Goal: Information Seeking & Learning: Check status

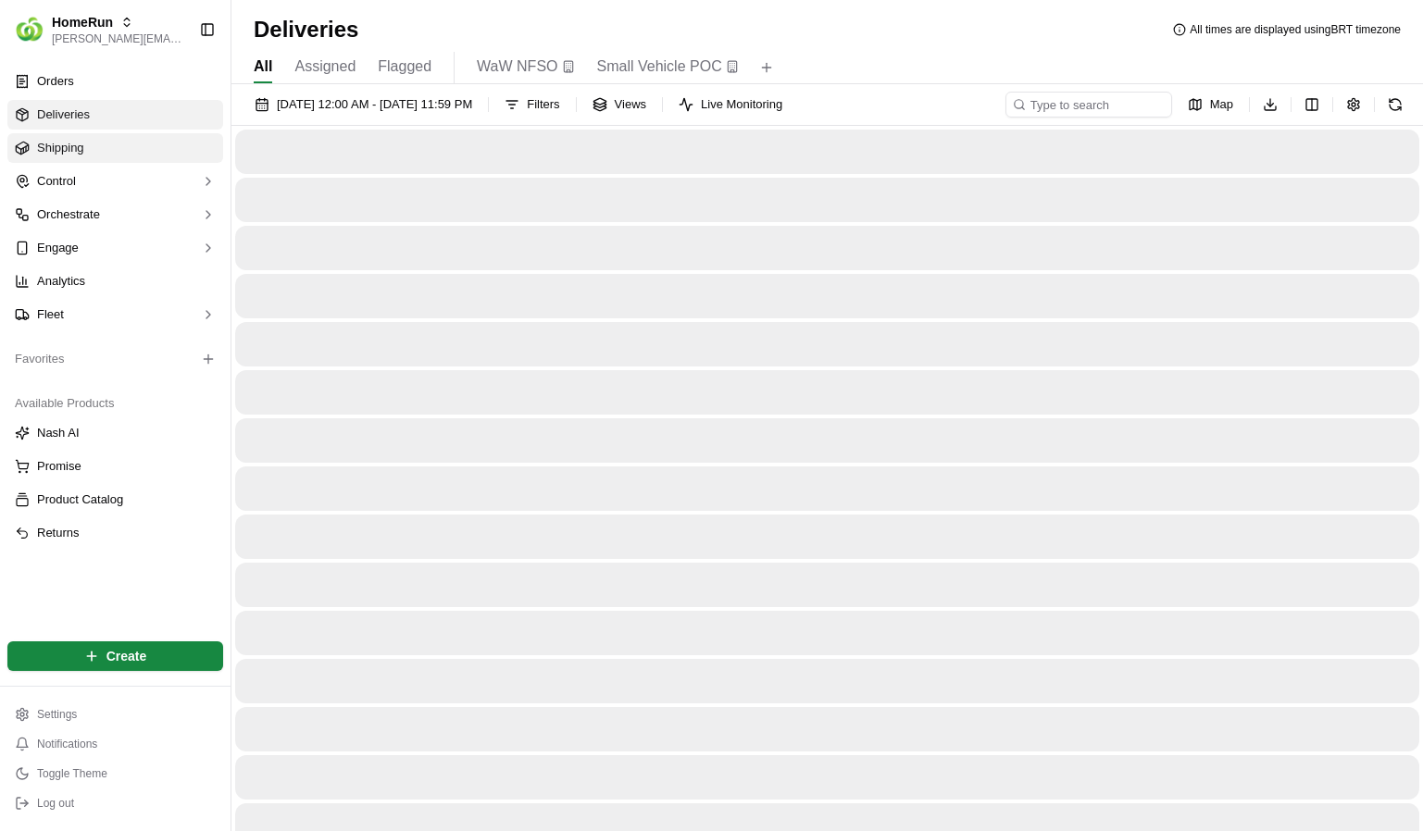
click at [84, 140] on link "Shipping" at bounding box center [115, 148] width 216 height 30
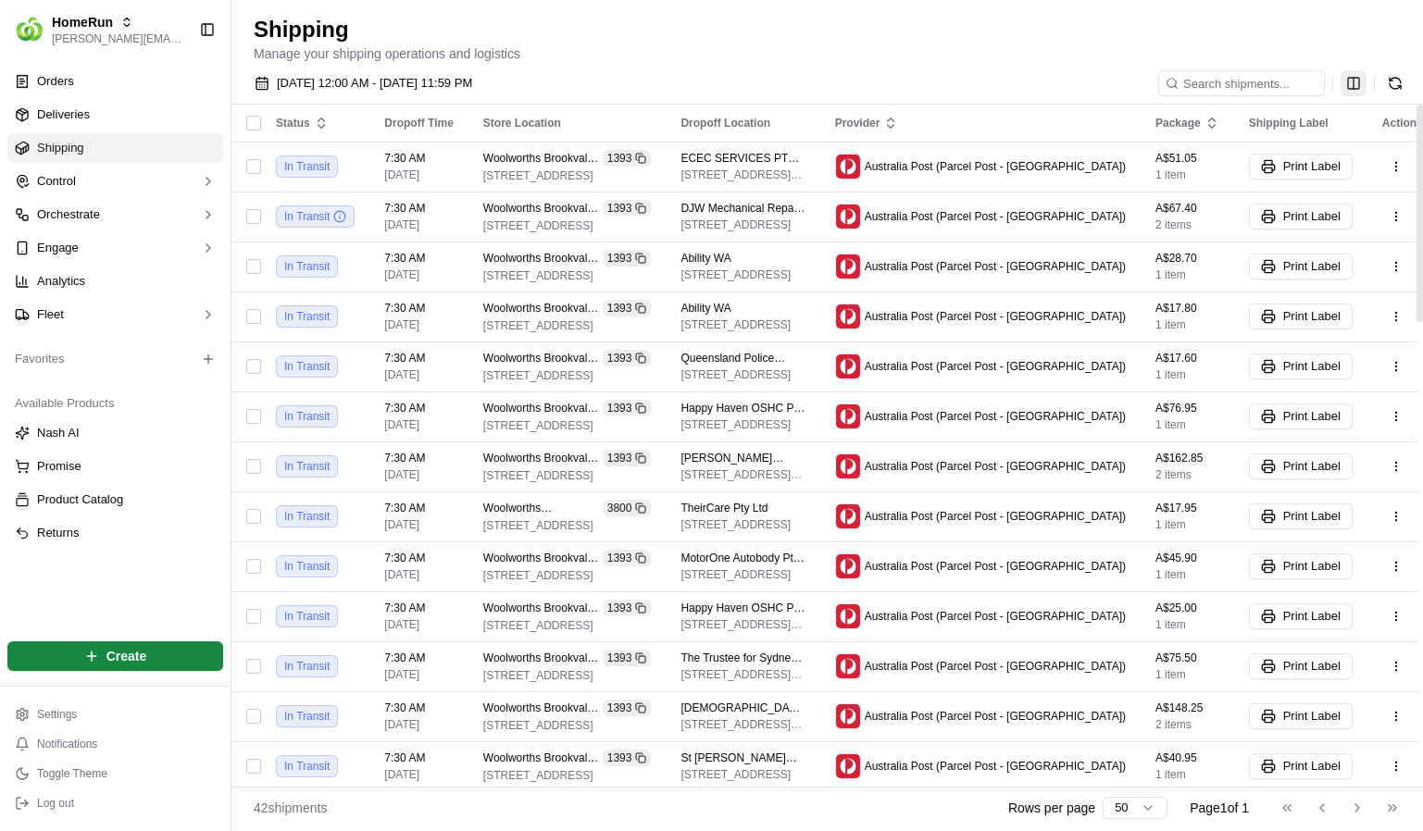
click at [1359, 77] on html "HomeRun lucas@usenash.com Toggle Sidebar Orders Deliveries Shipping Control Orc…" at bounding box center [711, 415] width 1423 height 831
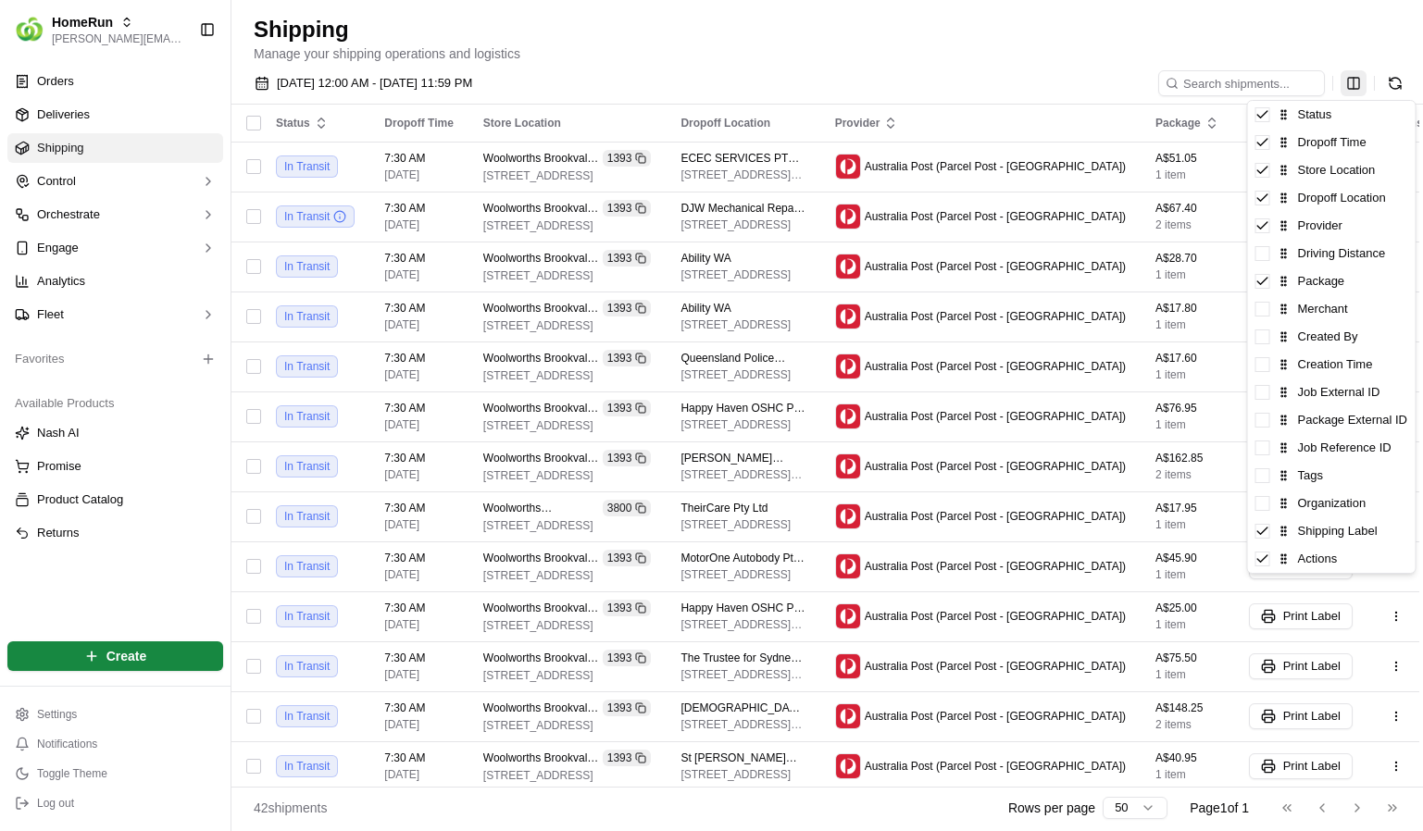
click at [1359, 77] on html "HomeRun lucas@usenash.com Toggle Sidebar Orders Deliveries Shipping Control Orc…" at bounding box center [711, 415] width 1423 height 831
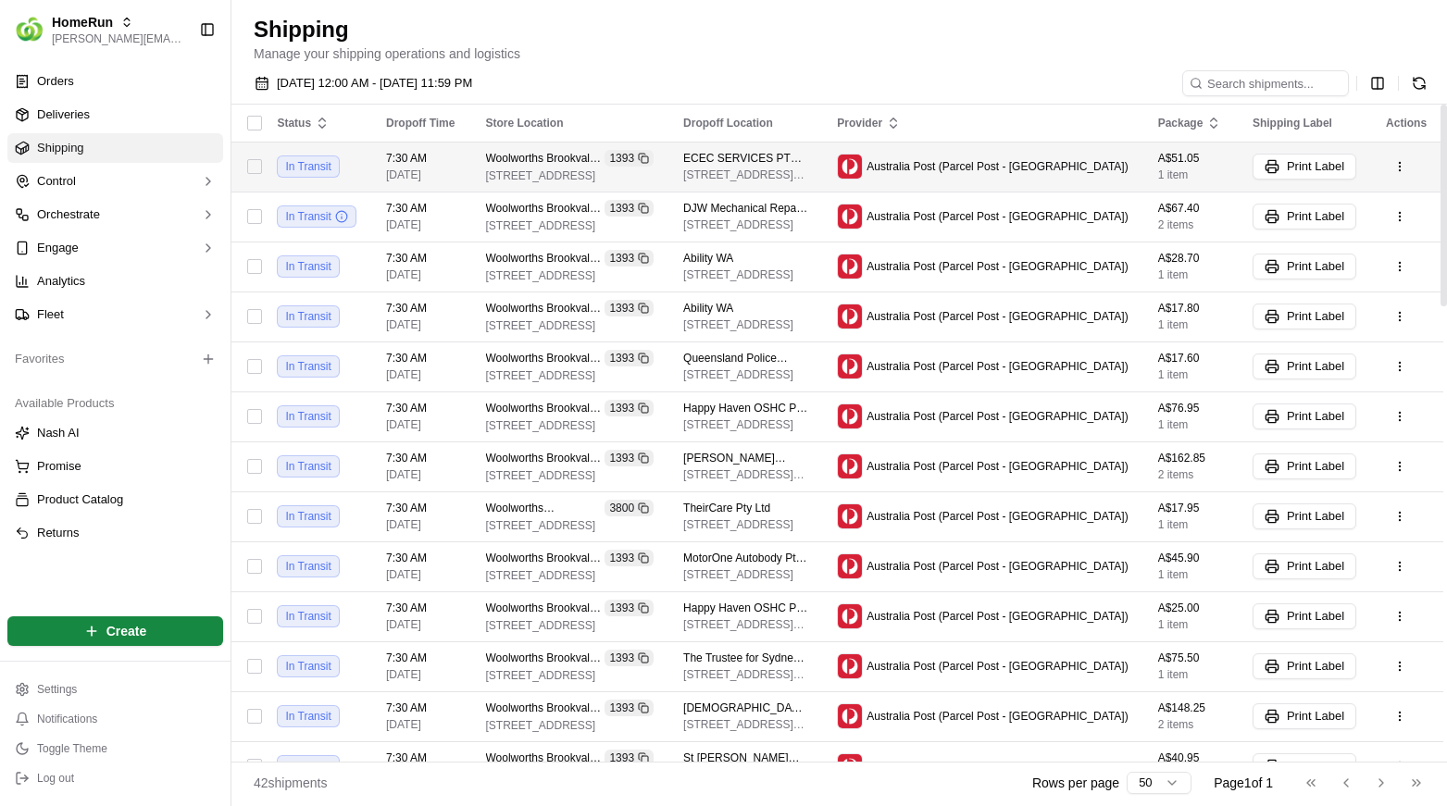
click at [261, 169] on button "button" at bounding box center [254, 166] width 15 height 15
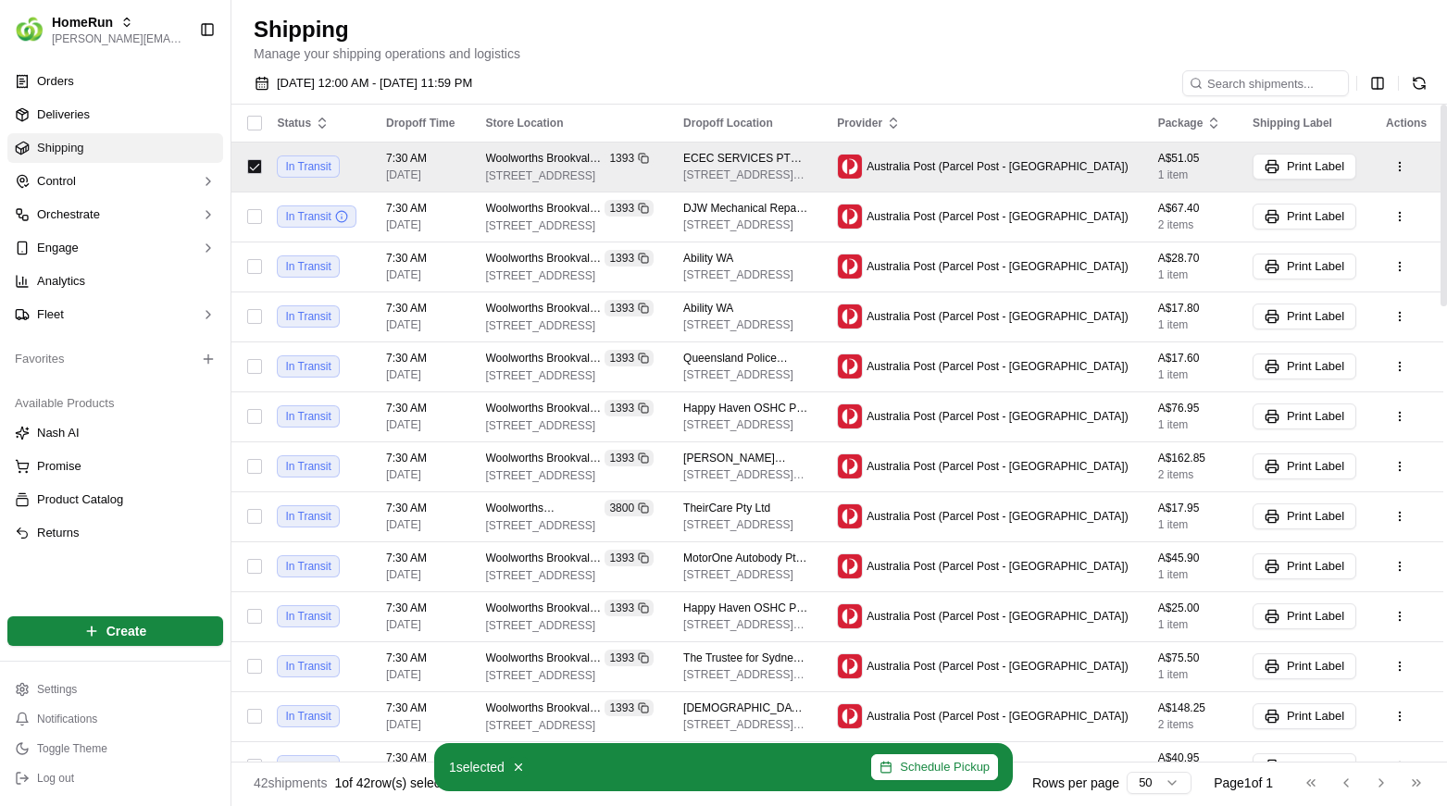
click at [262, 129] on button "button" at bounding box center [254, 123] width 15 height 15
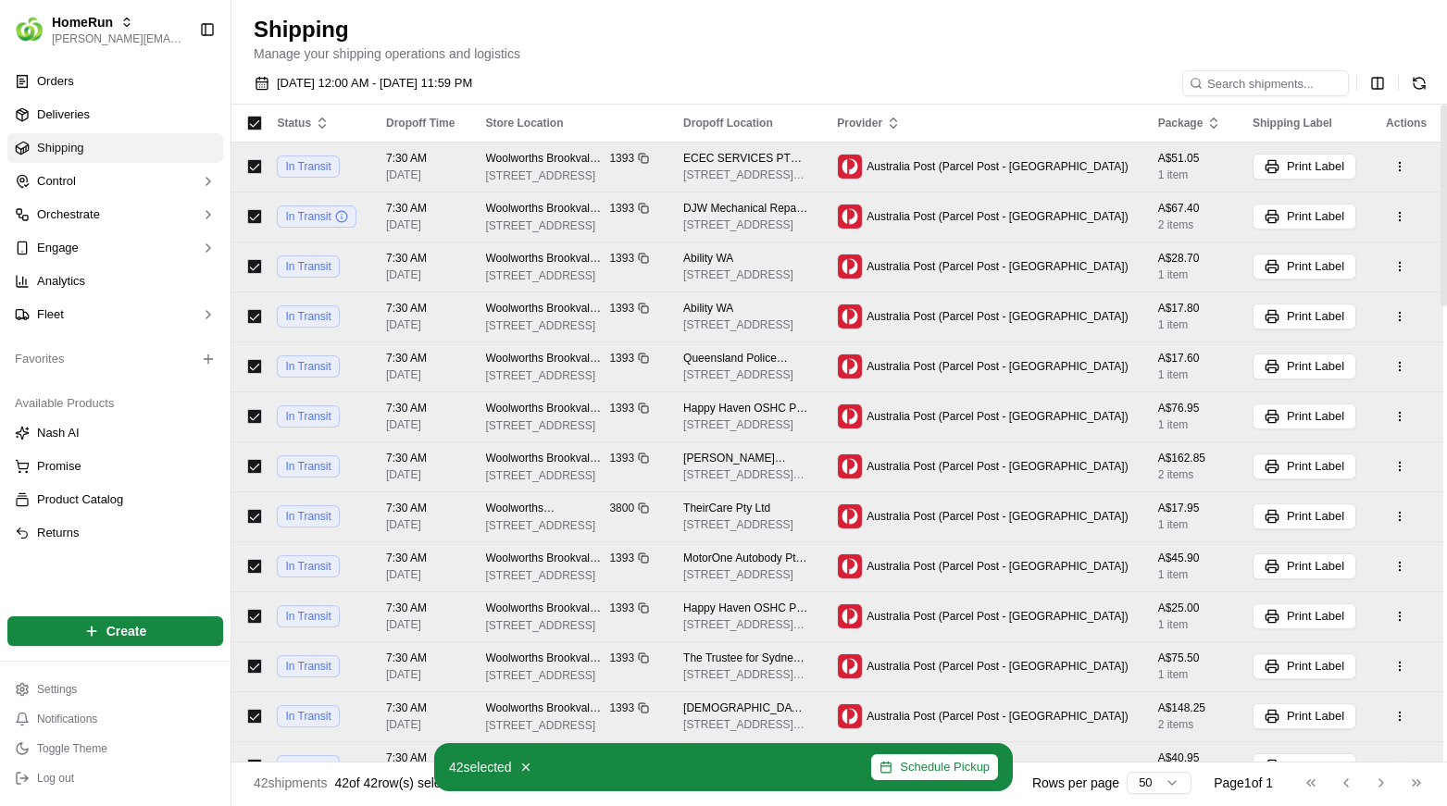
click at [259, 117] on button "button" at bounding box center [254, 123] width 15 height 15
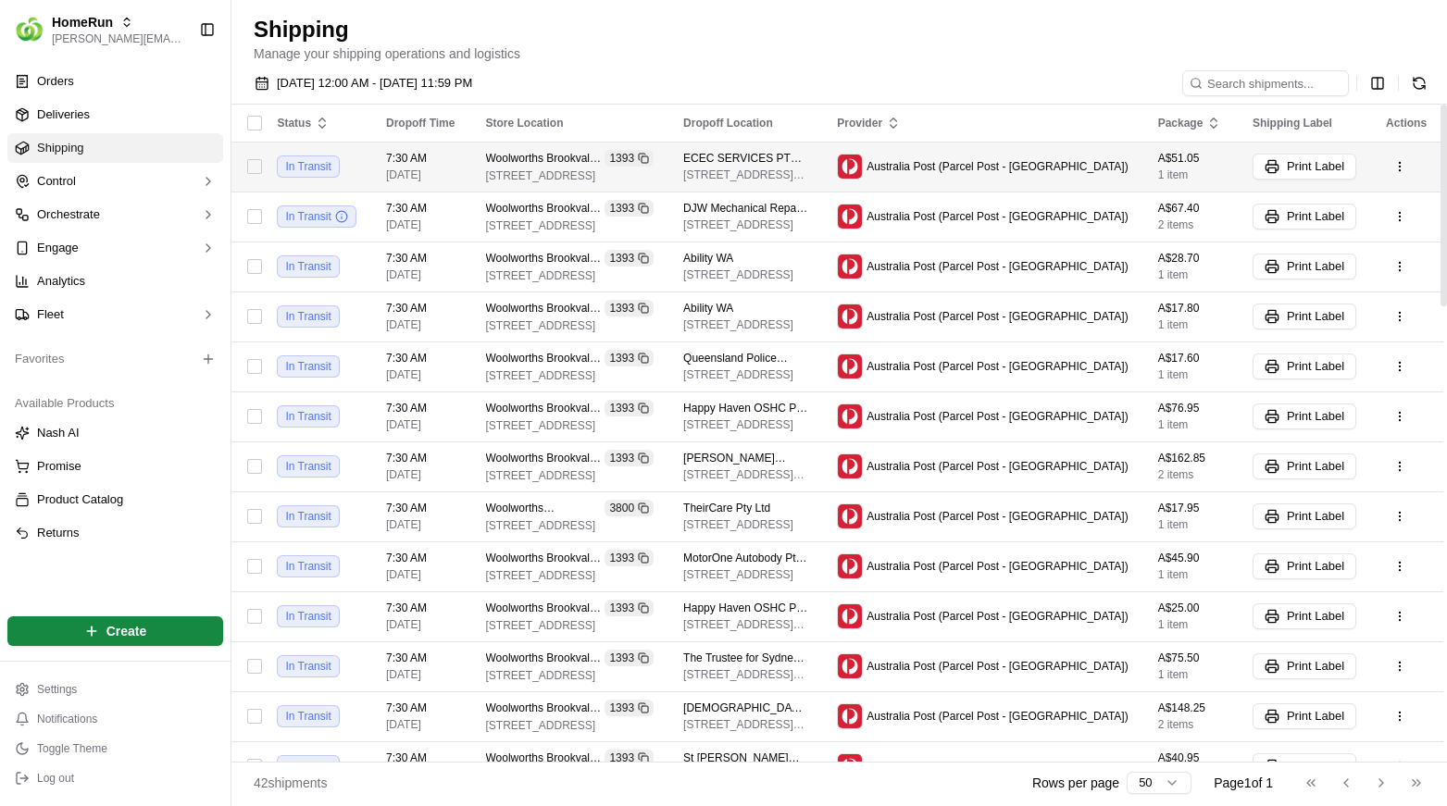
drag, startPoint x: 262, startPoint y: 154, endPoint x: 264, endPoint y: 166, distance: 12.2
click at [262, 154] on div at bounding box center [254, 167] width 16 height 30
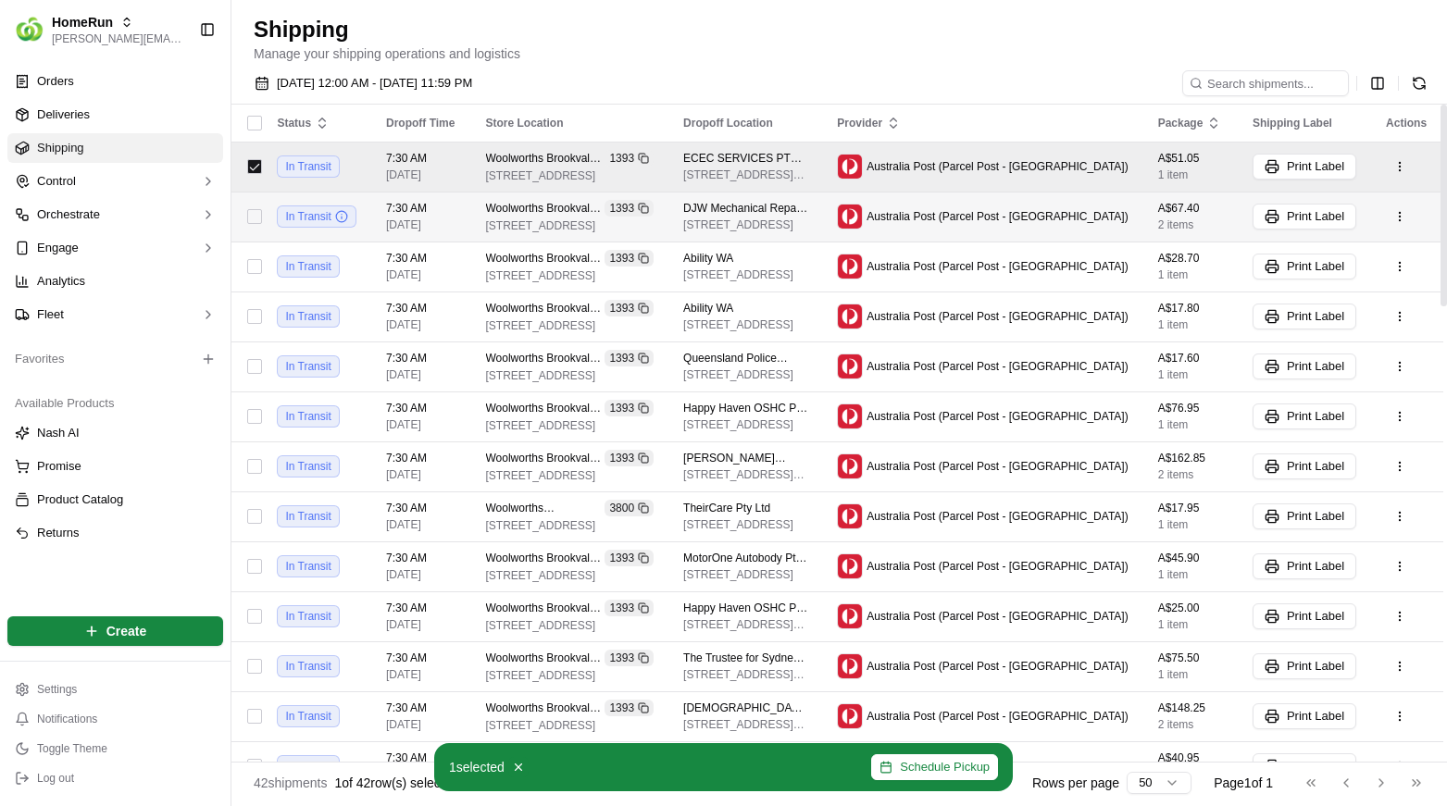
click at [262, 209] on button "button" at bounding box center [254, 216] width 15 height 15
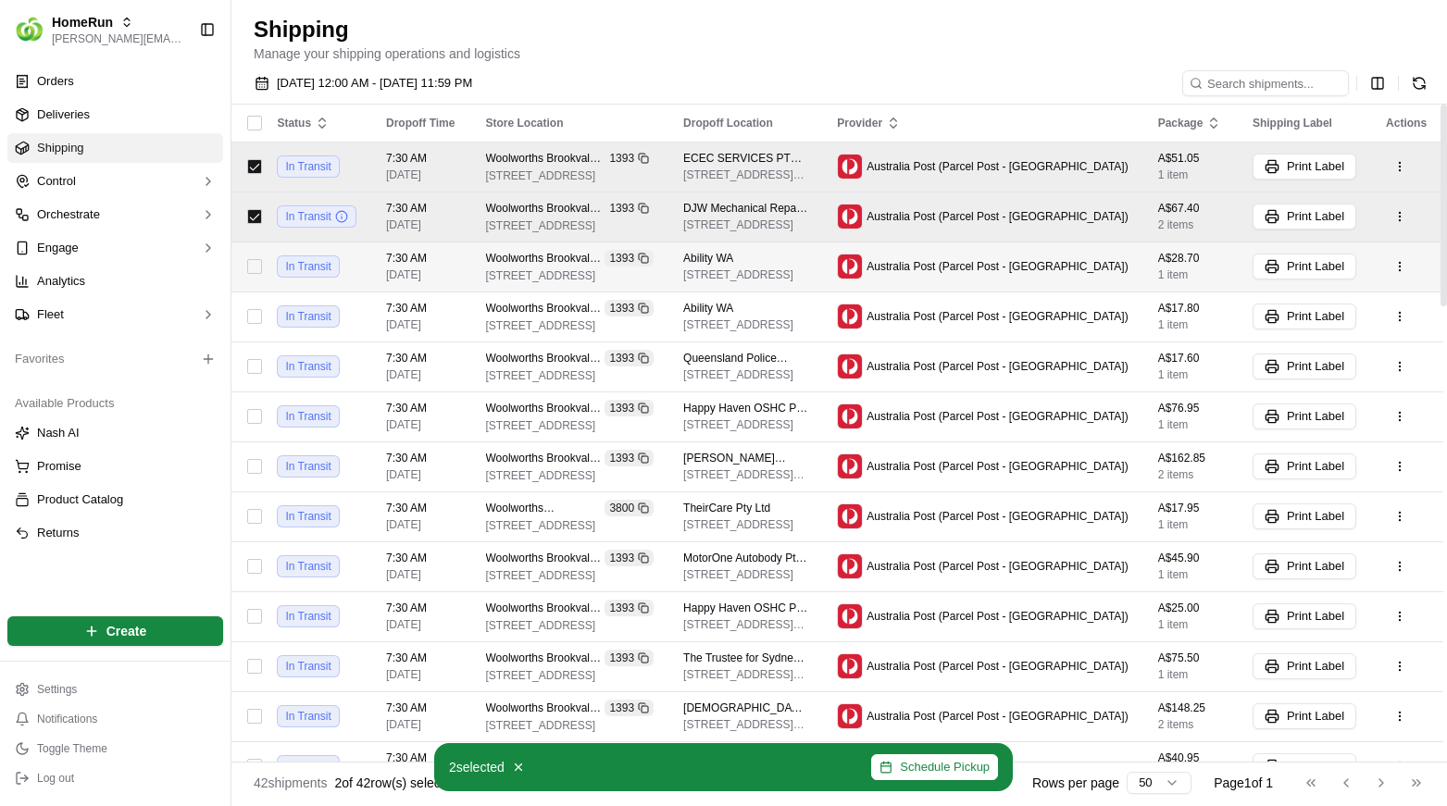
click at [262, 266] on button "button" at bounding box center [254, 266] width 15 height 15
type button "on"
click at [262, 175] on div at bounding box center [254, 167] width 16 height 30
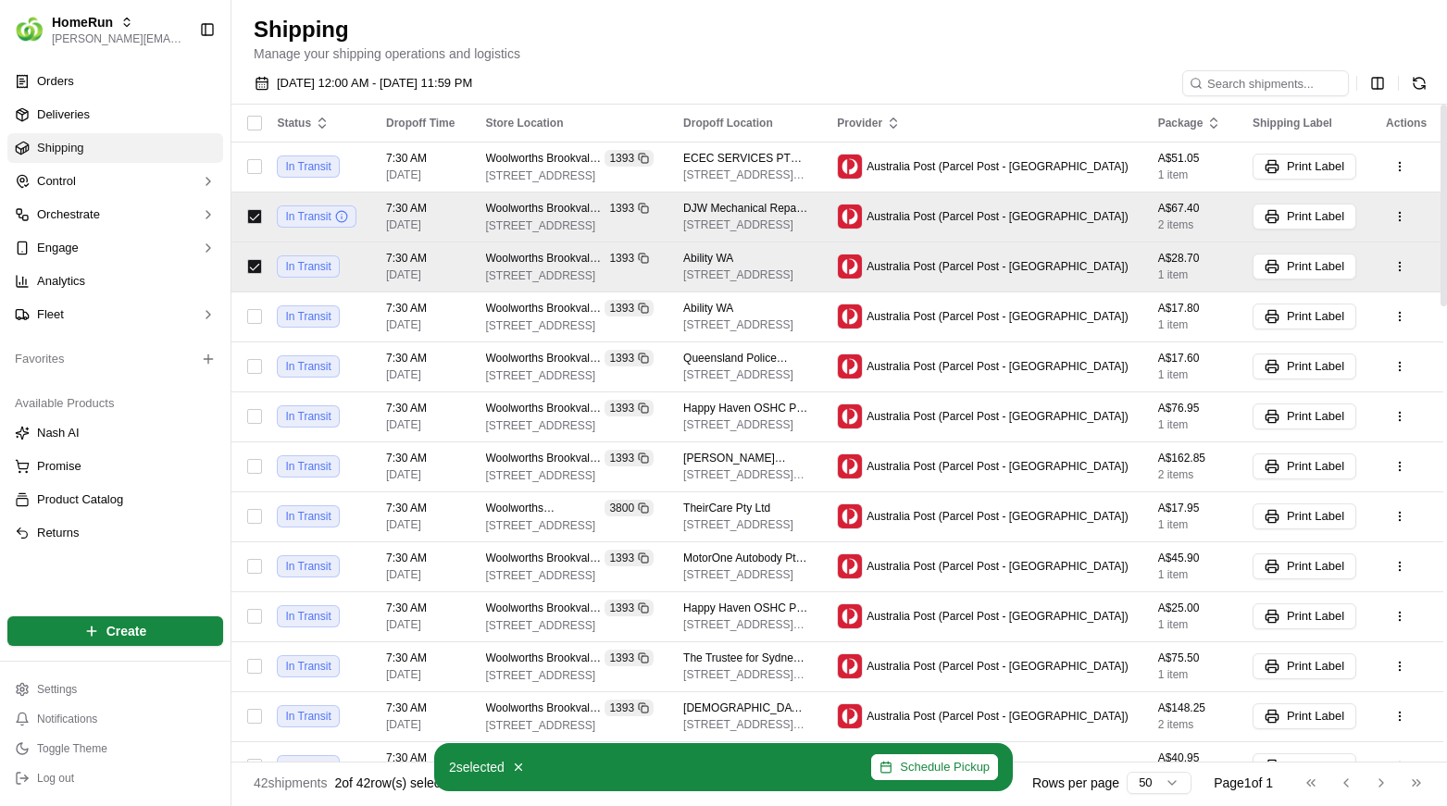
click at [262, 225] on div at bounding box center [254, 217] width 16 height 30
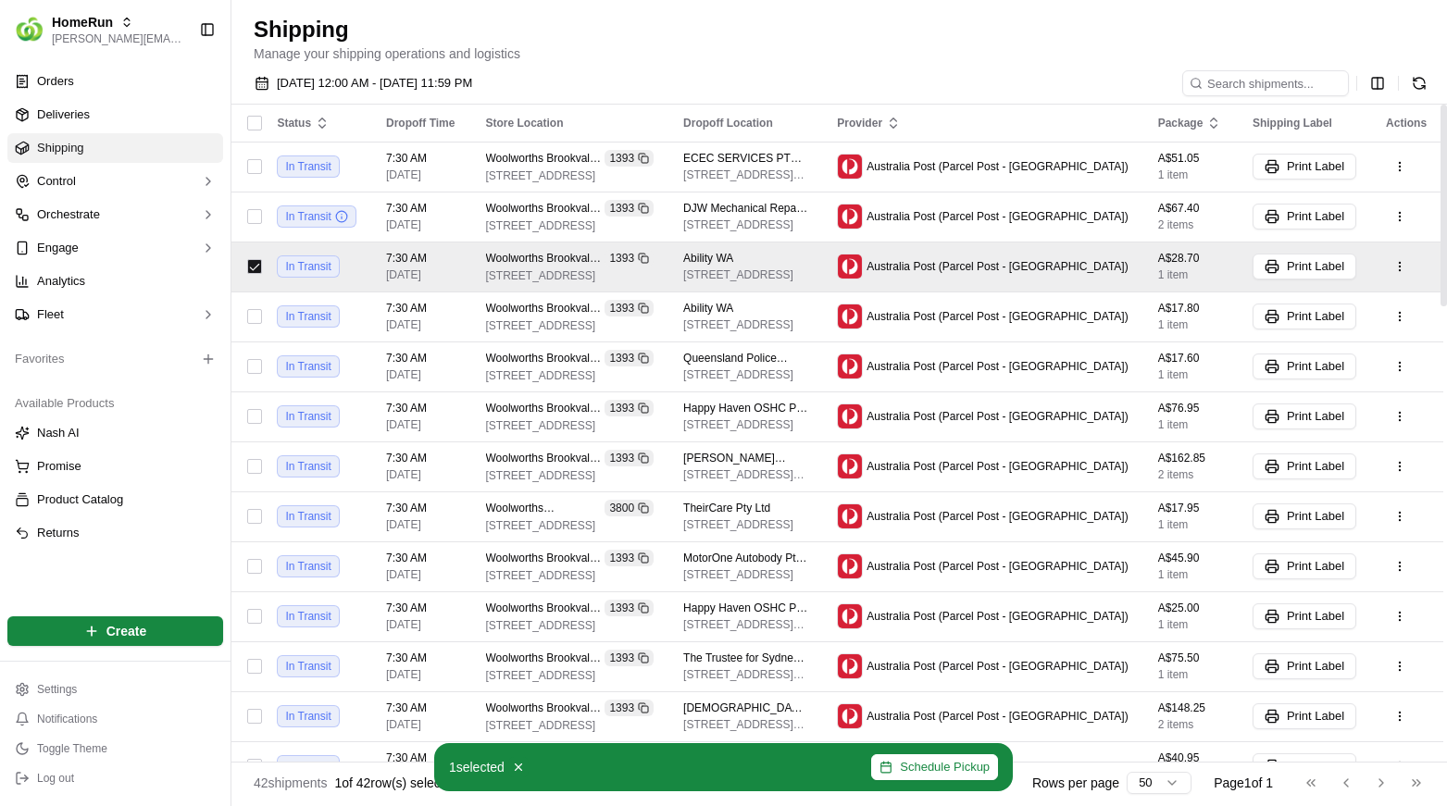
click at [262, 269] on button "button" at bounding box center [254, 266] width 15 height 15
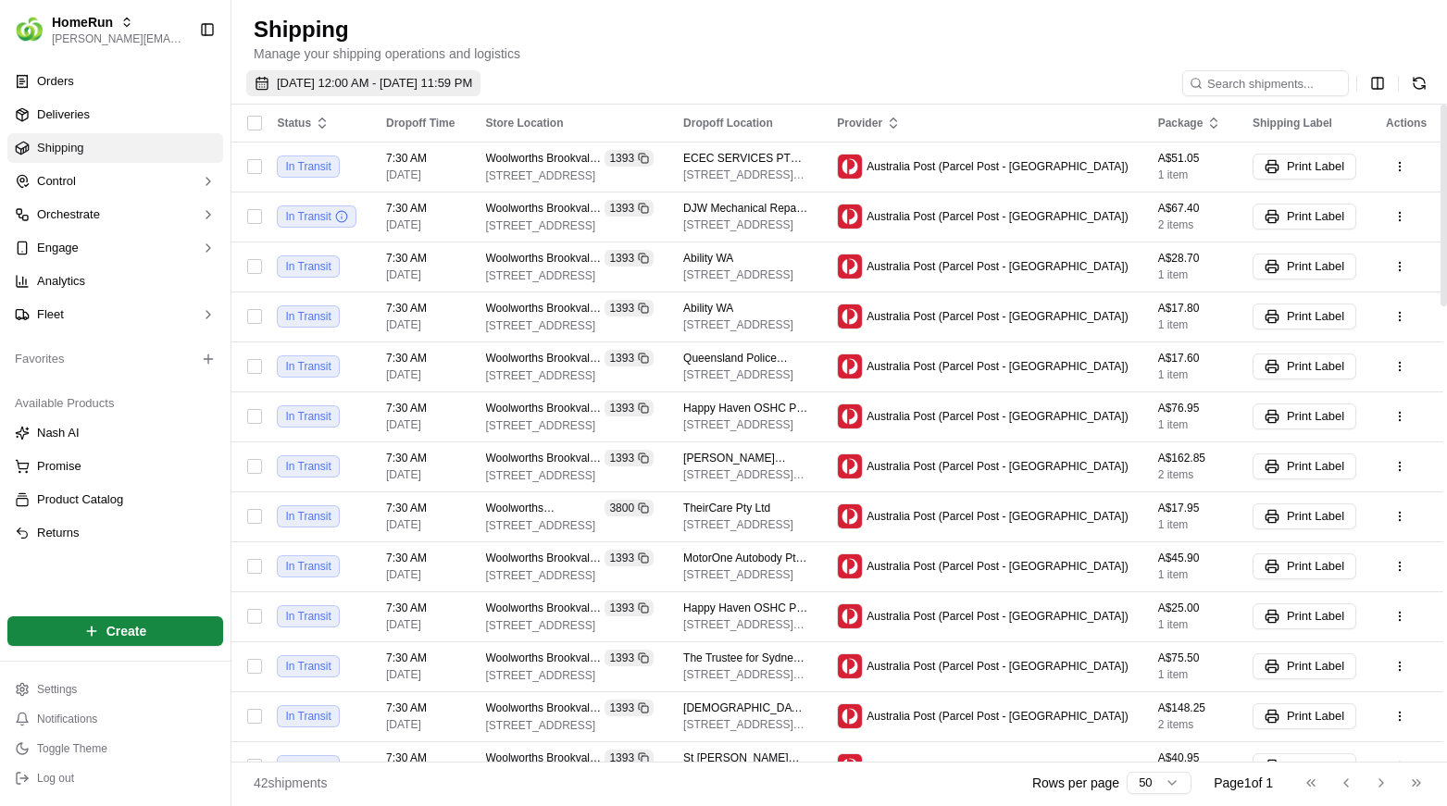
click at [356, 87] on span "18/09/2025 12:00 AM - 18/09/2025 11:59 PM" at bounding box center [374, 83] width 195 height 17
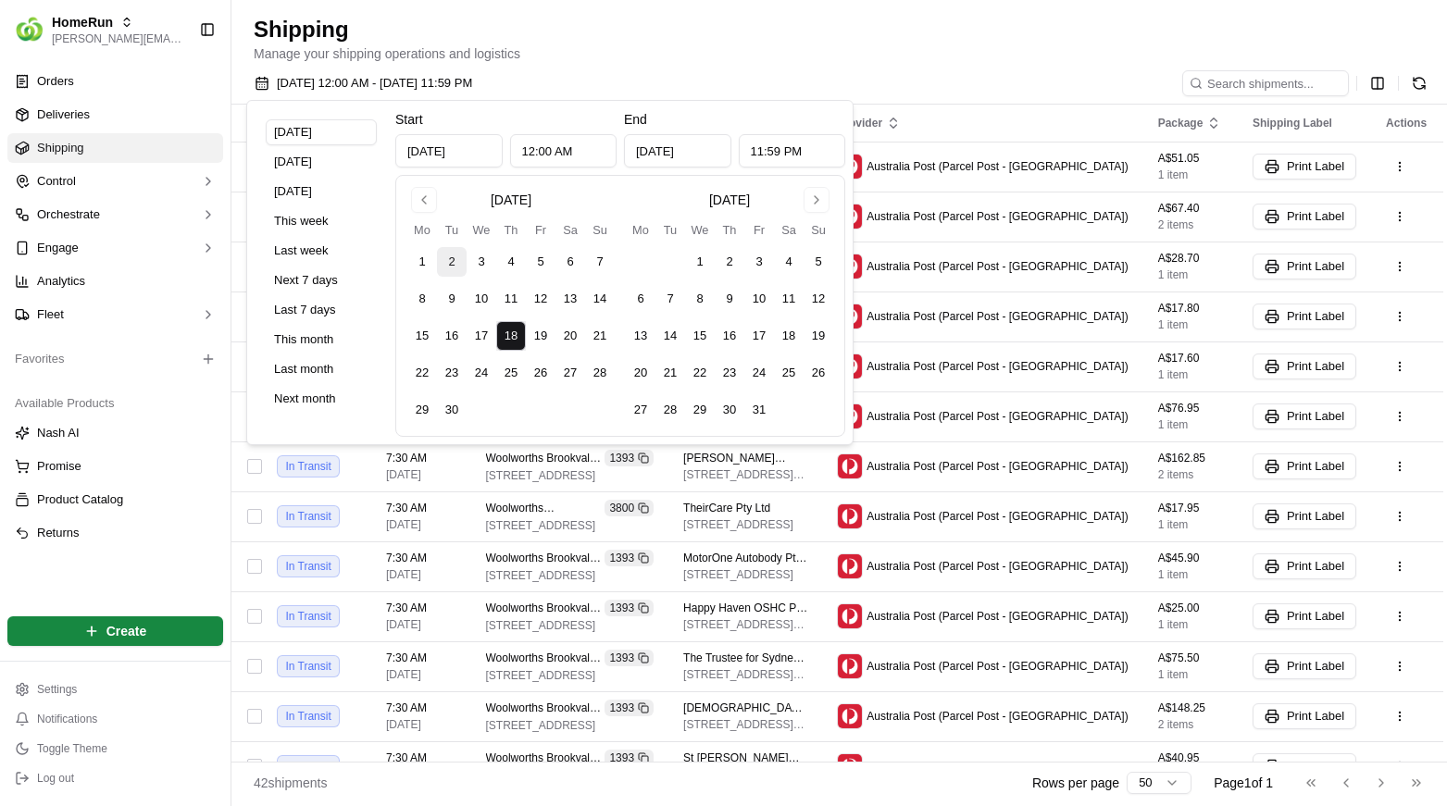
click at [450, 262] on button "2" at bounding box center [452, 262] width 30 height 30
type input "Sep 2, 2025"
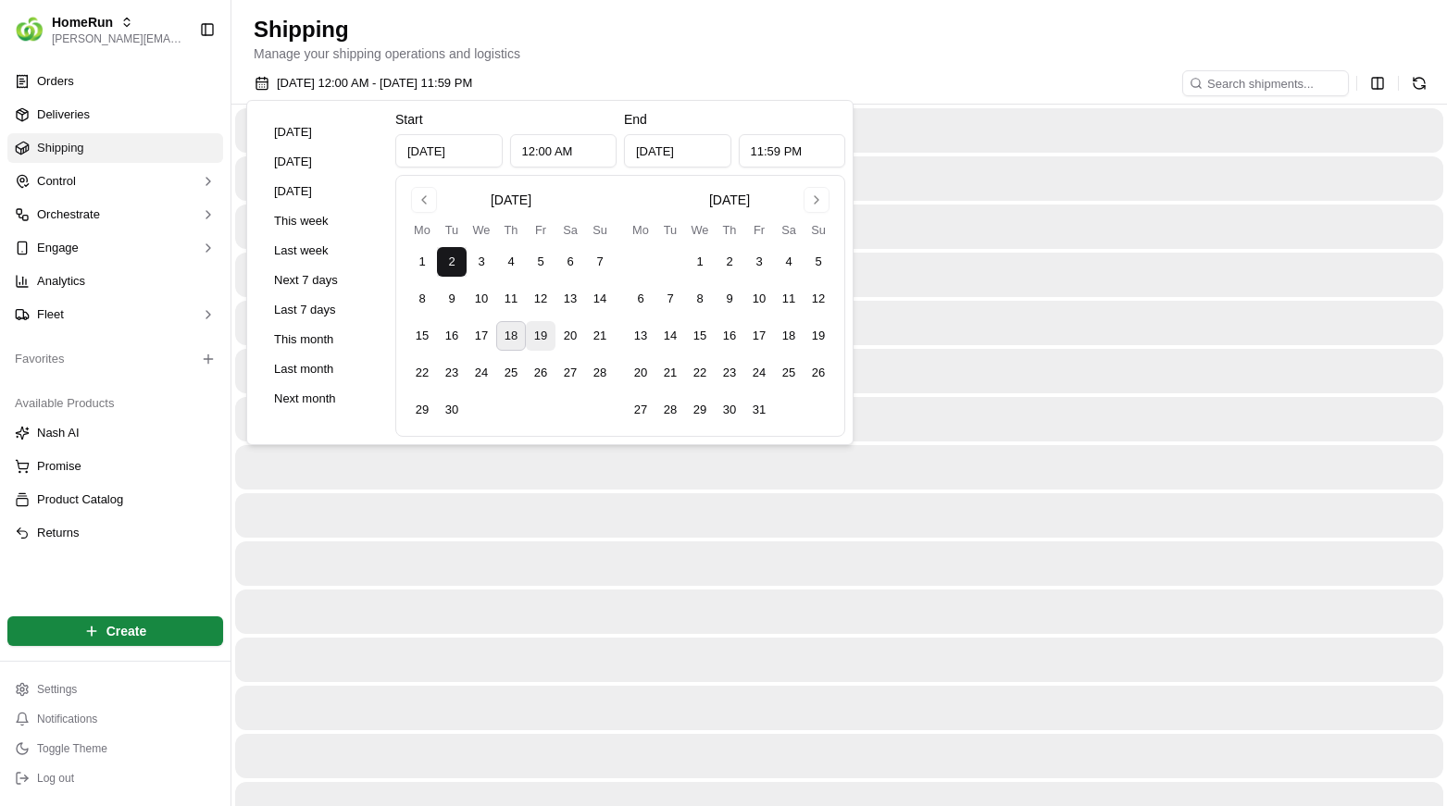
click at [536, 347] on button "19" at bounding box center [541, 336] width 30 height 30
type input "Sep 19, 2025"
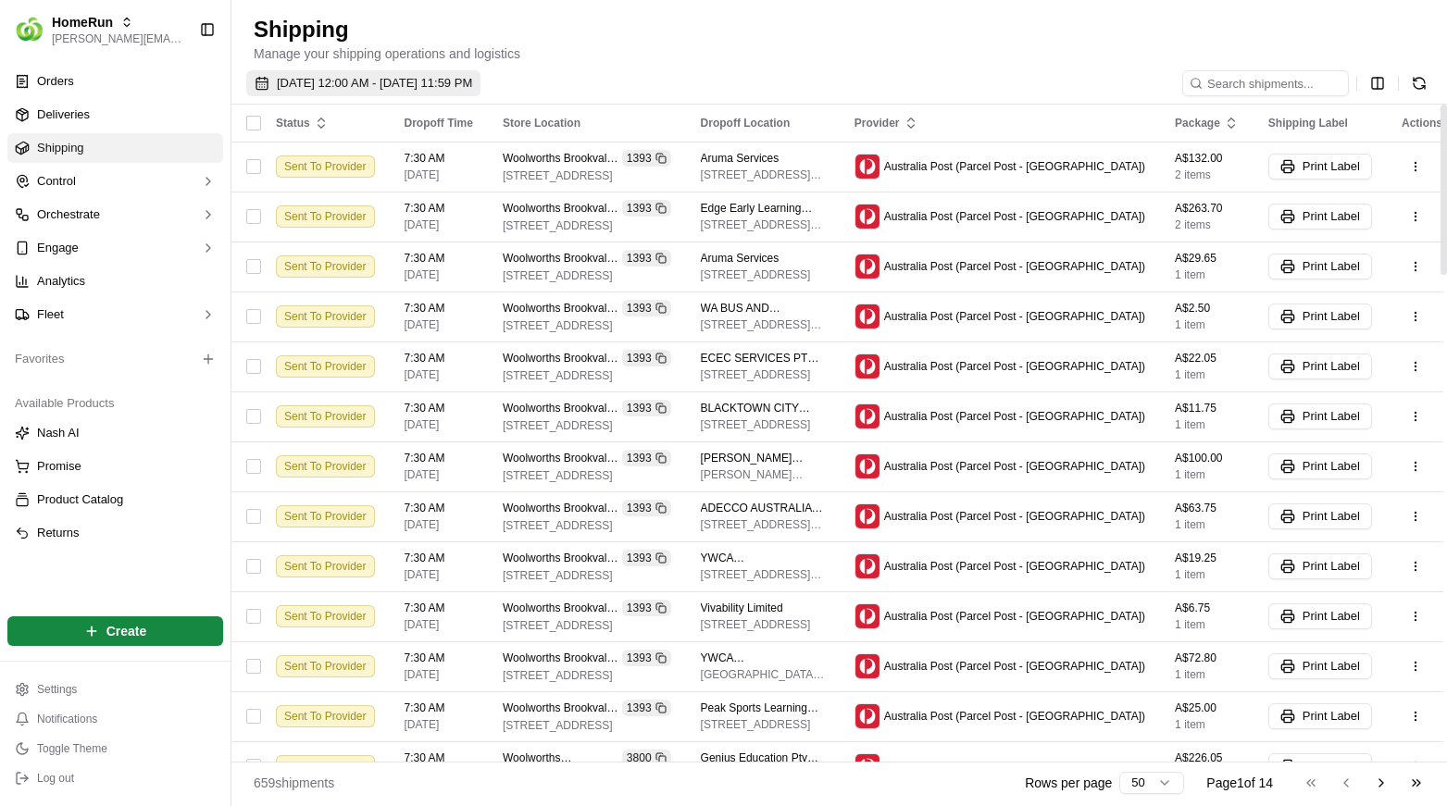
click at [472, 85] on span "02/09/2025 12:00 AM - 19/09/2025 11:59 PM" at bounding box center [374, 83] width 195 height 17
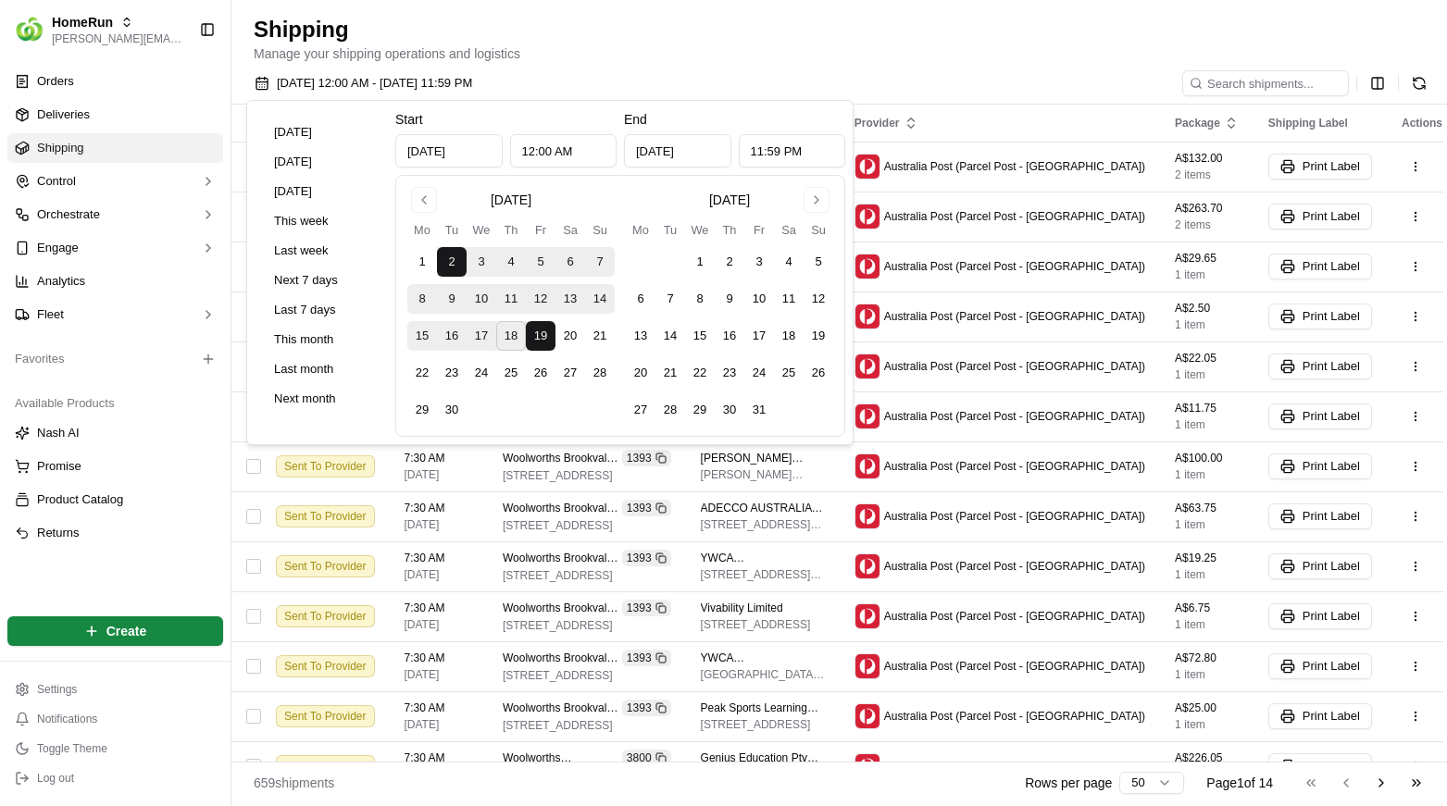
click at [468, 261] on button "3" at bounding box center [482, 262] width 30 height 30
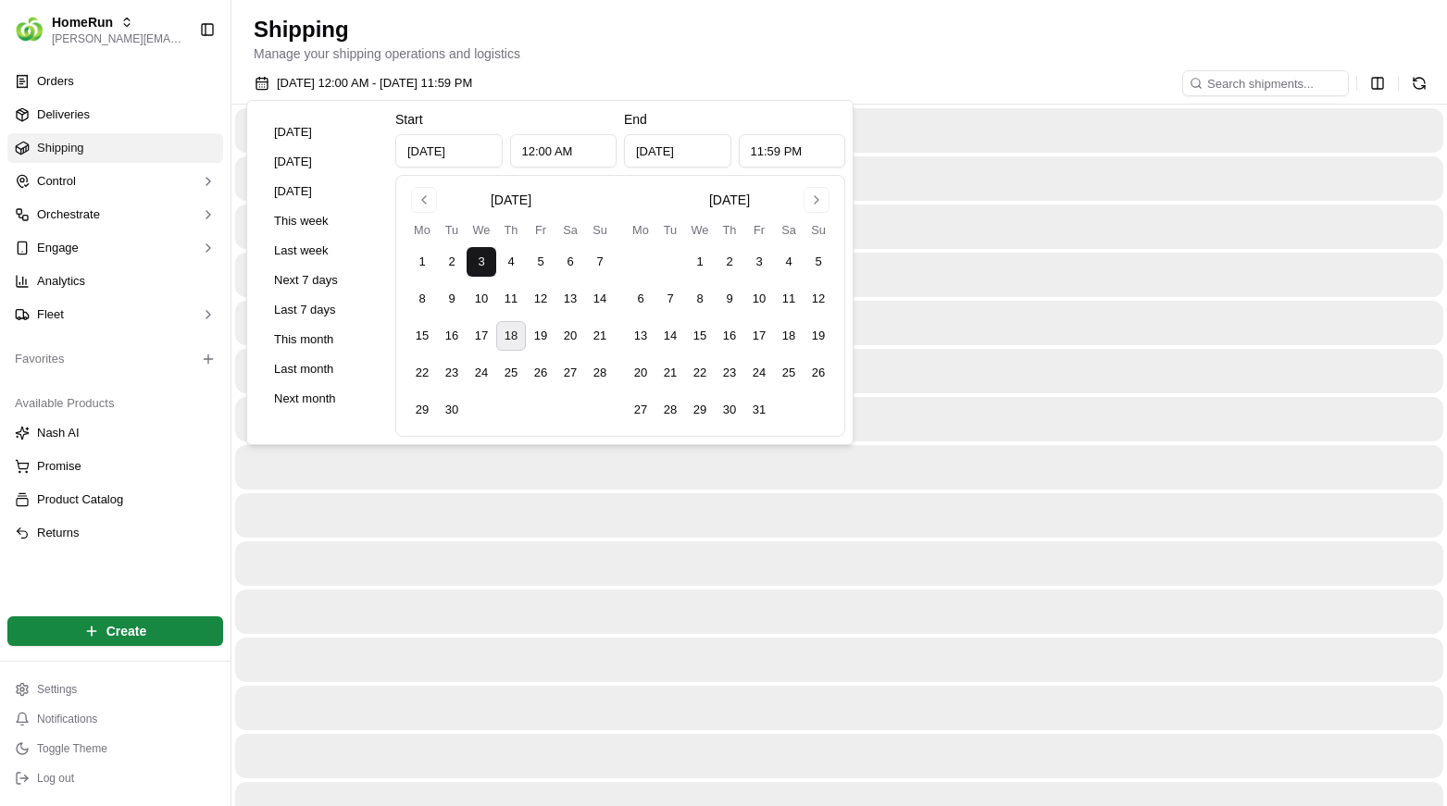
type input "Sep 3, 2025"
click at [461, 262] on button "2" at bounding box center [452, 262] width 30 height 30
type input "Sep 2, 2025"
click at [616, 34] on h1 "Shipping" at bounding box center [839, 30] width 1171 height 30
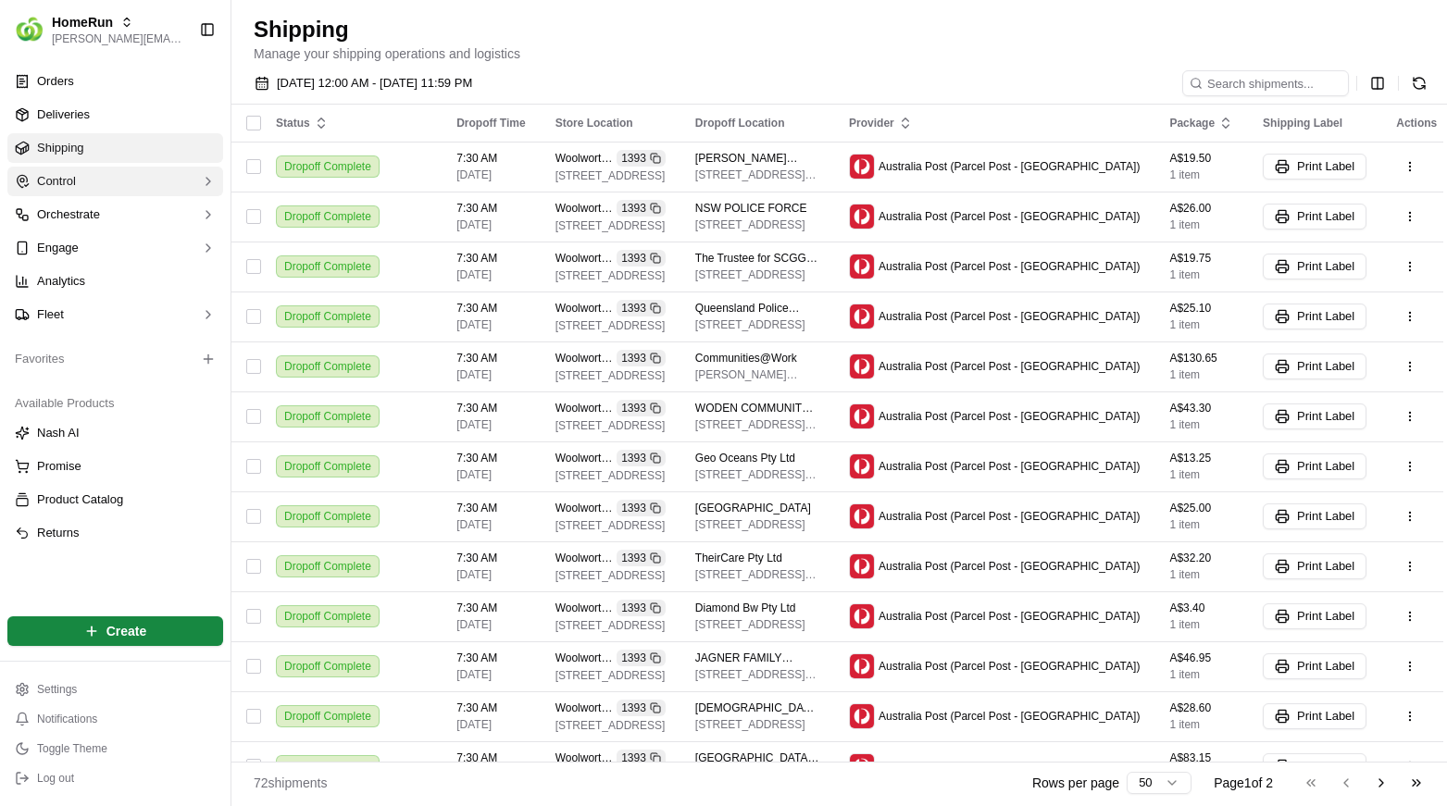
click at [108, 174] on button "Control" at bounding box center [115, 182] width 216 height 30
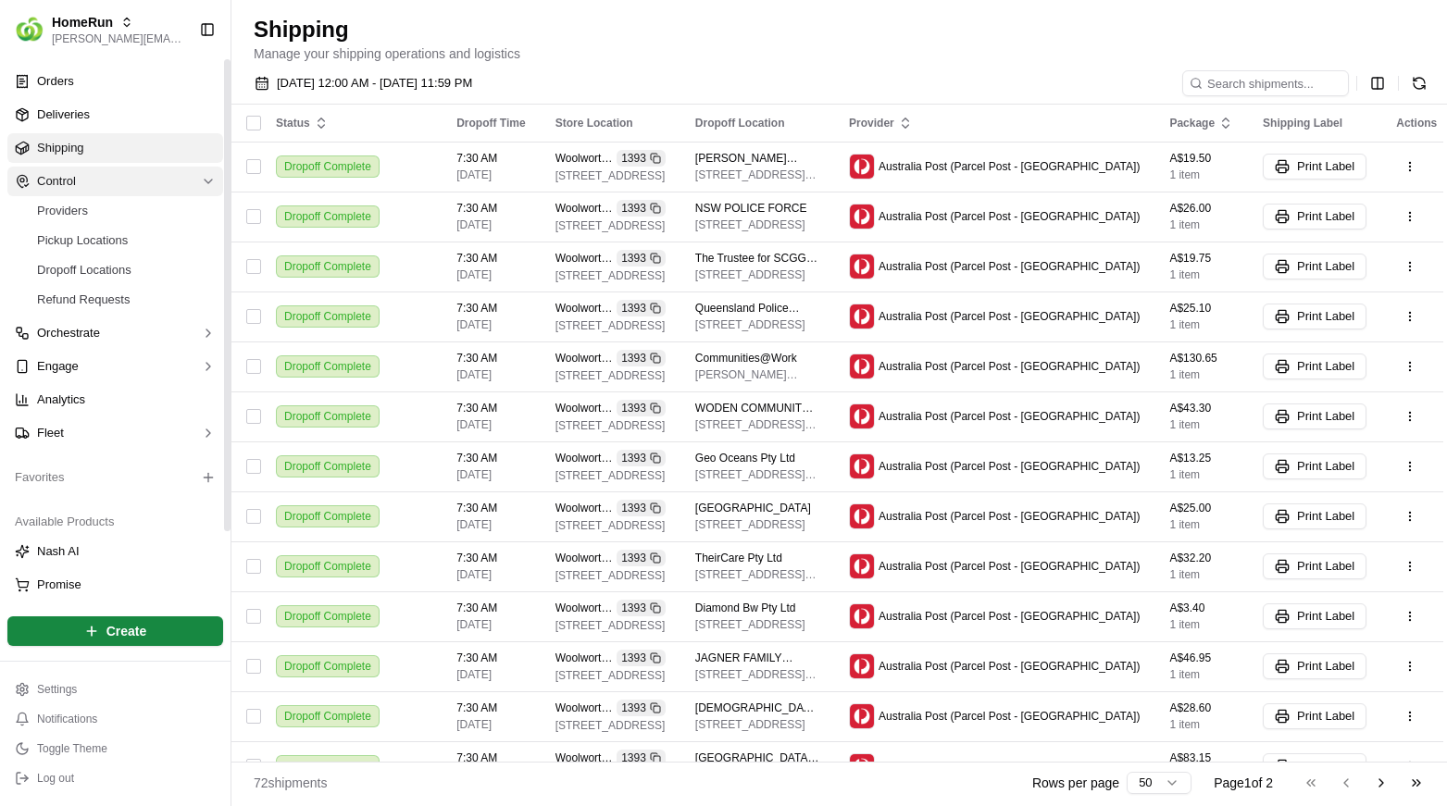
click at [126, 192] on button "Control" at bounding box center [115, 182] width 216 height 30
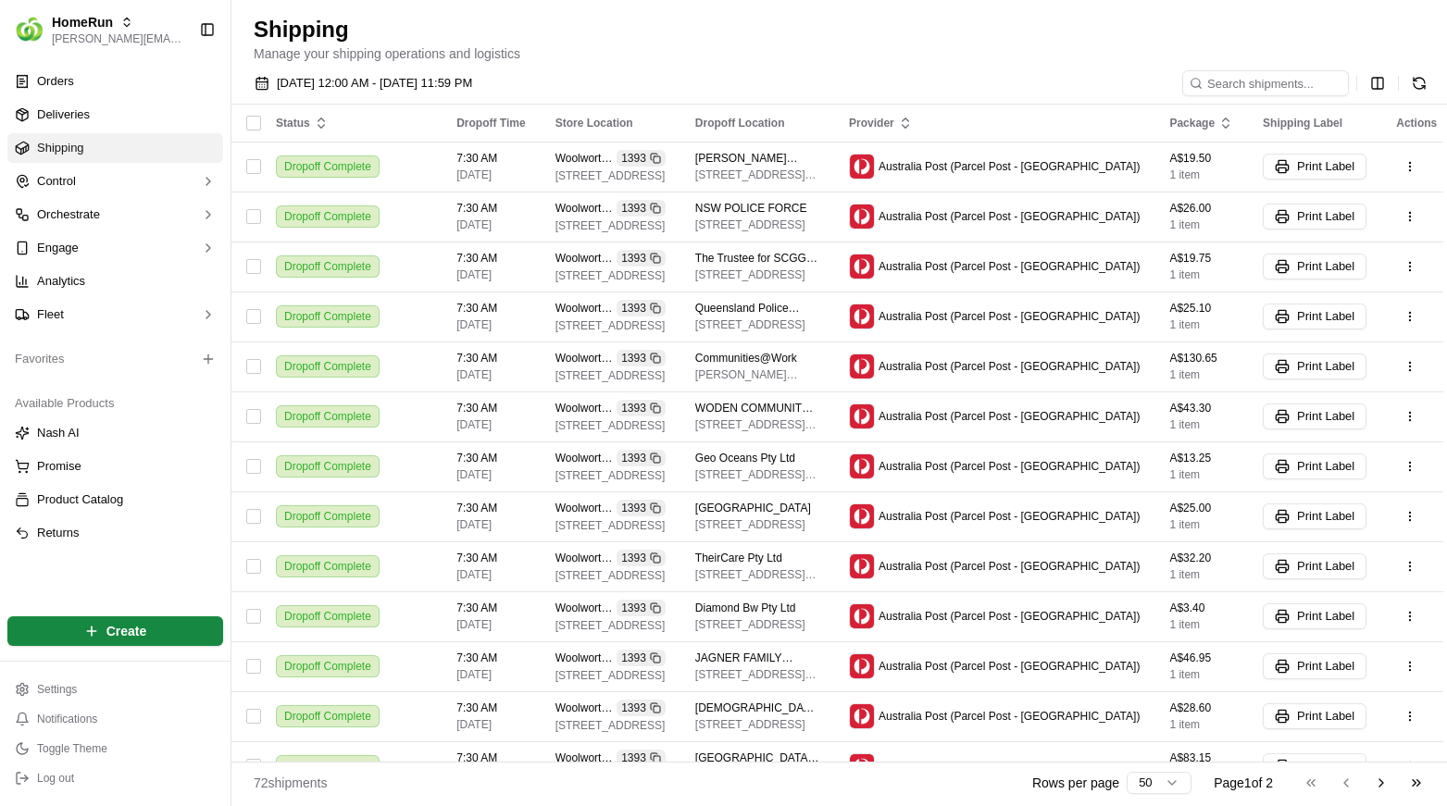
click at [100, 154] on link "Shipping" at bounding box center [115, 148] width 216 height 30
